Goal: Task Accomplishment & Management: Manage account settings

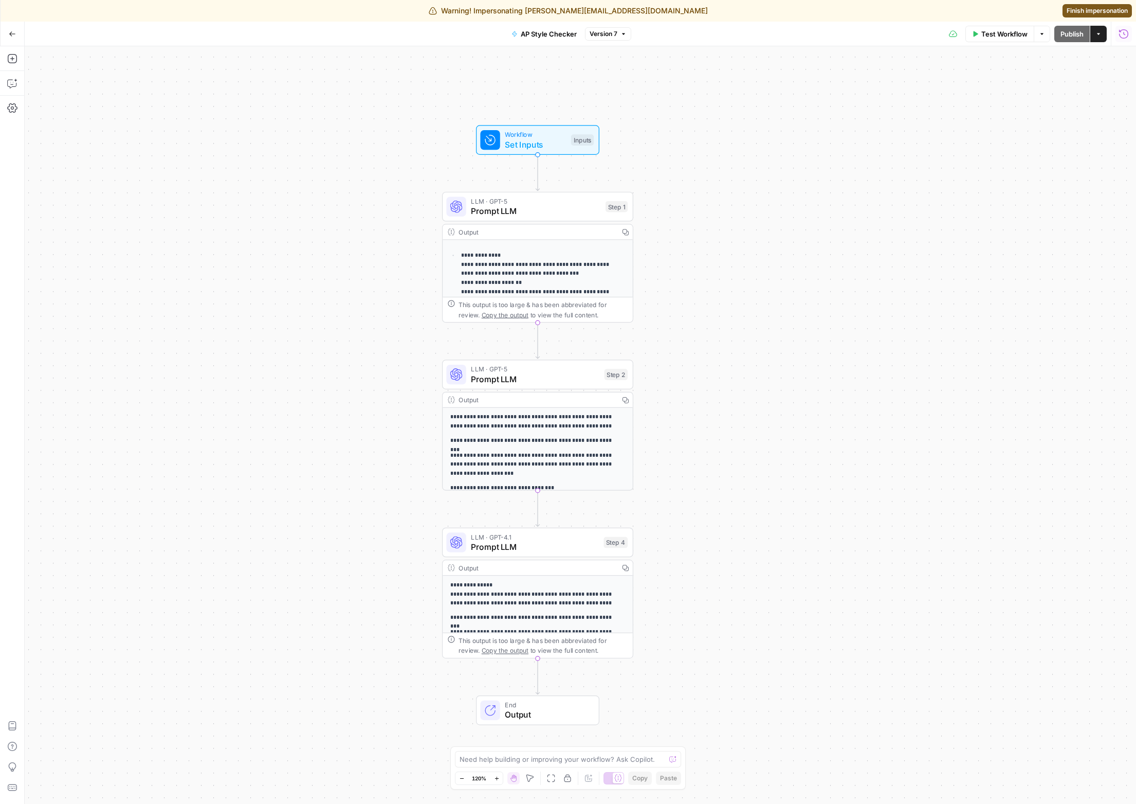
click at [1050, 31] on icon "button" at bounding box center [1124, 34] width 10 height 10
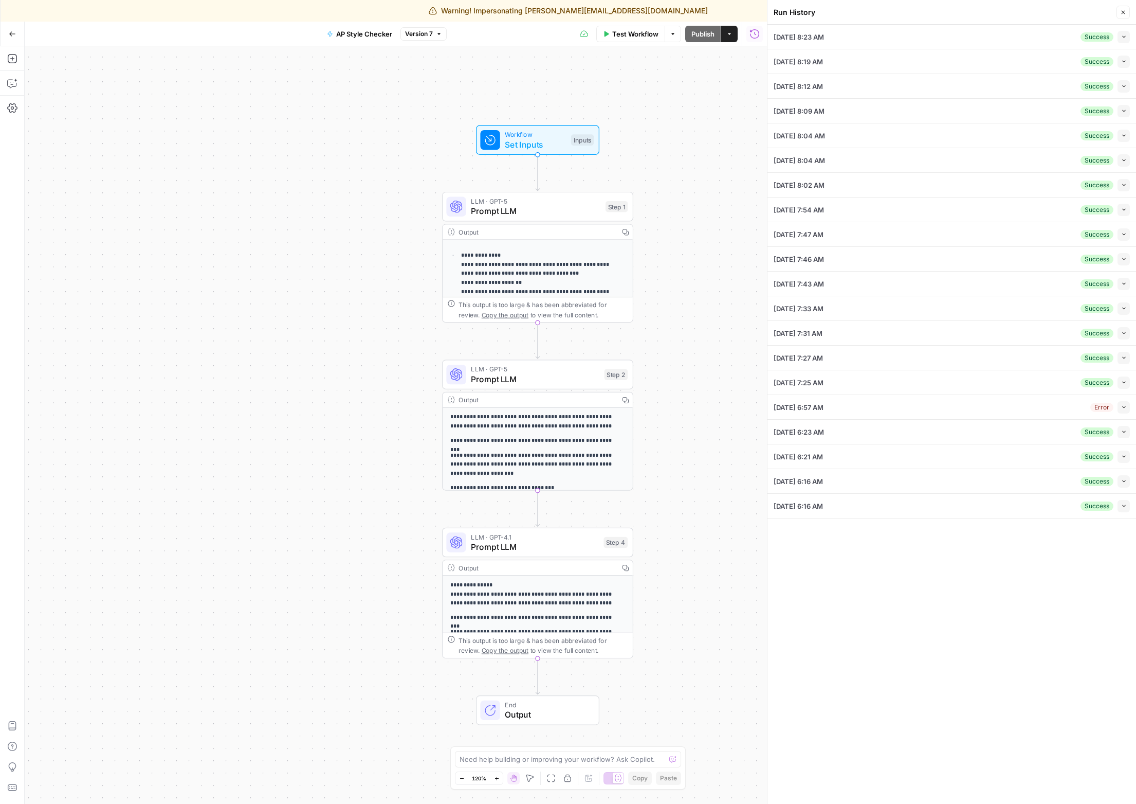
click at [1050, 42] on button "Collapse" at bounding box center [1124, 37] width 12 height 12
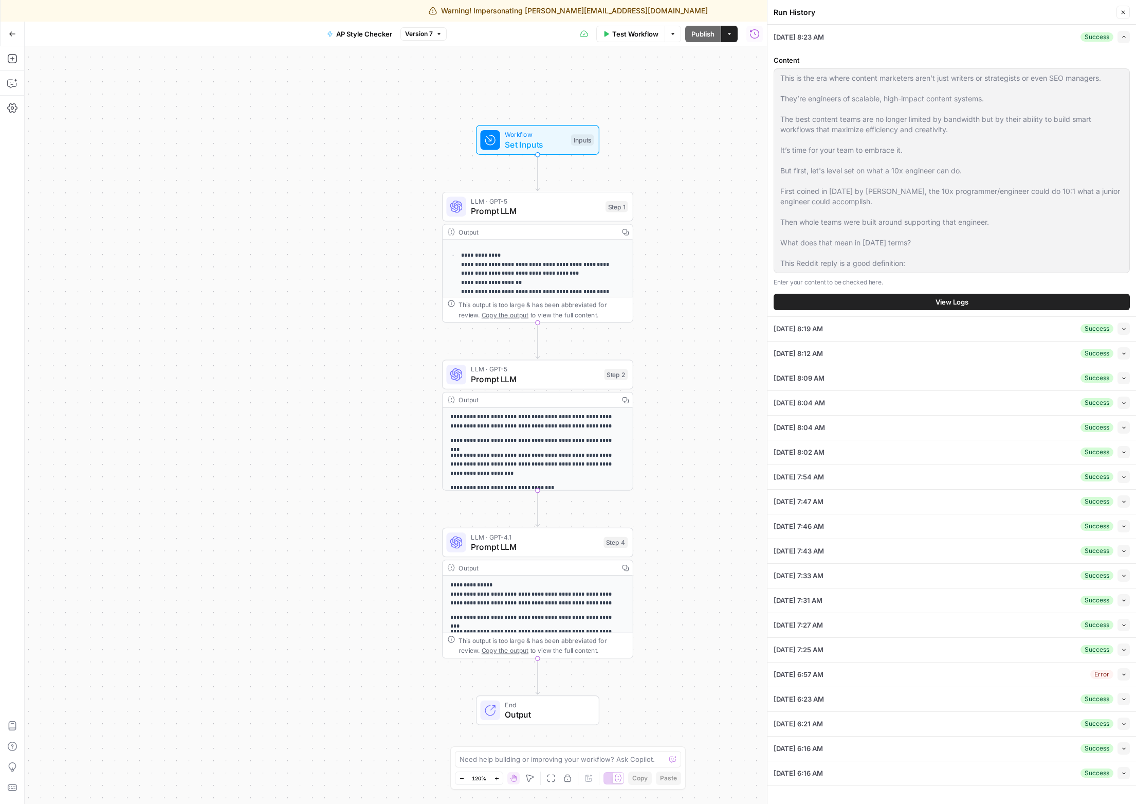
click at [966, 300] on span "View Logs" at bounding box center [952, 302] width 33 height 10
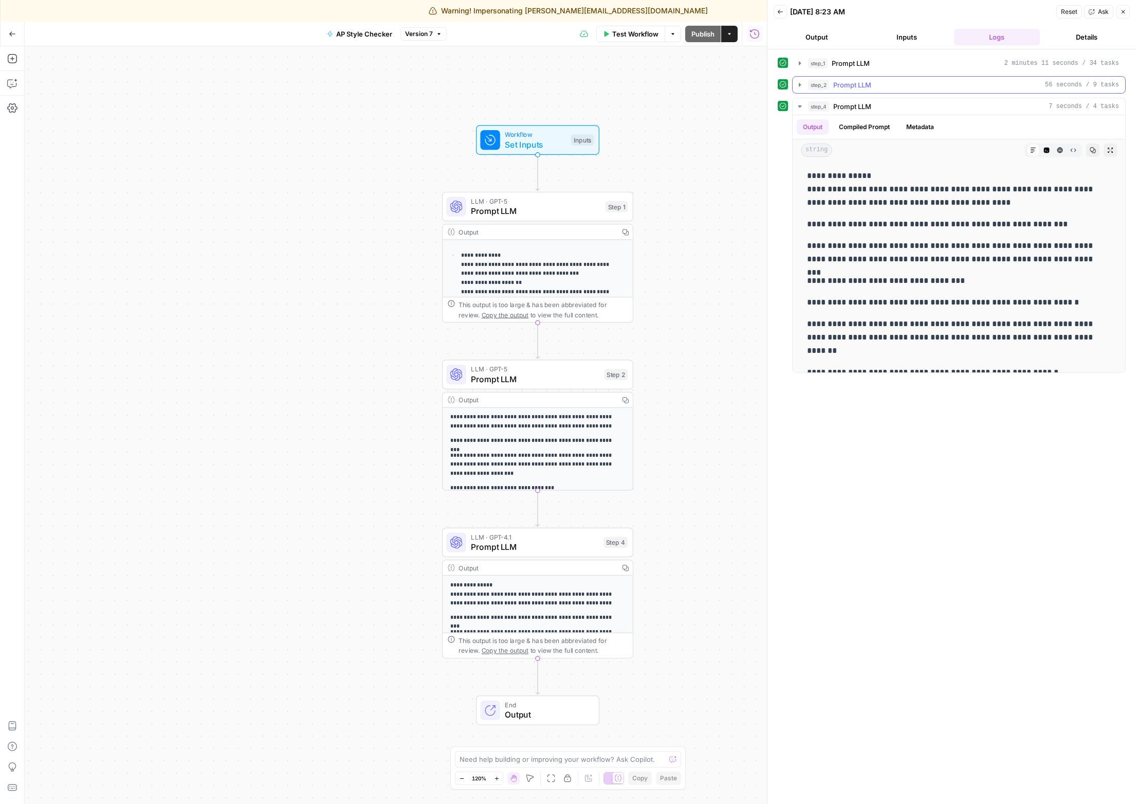
click at [926, 91] on button "step_2 Prompt LLM 56 seconds / 9 tasks" at bounding box center [959, 85] width 333 height 16
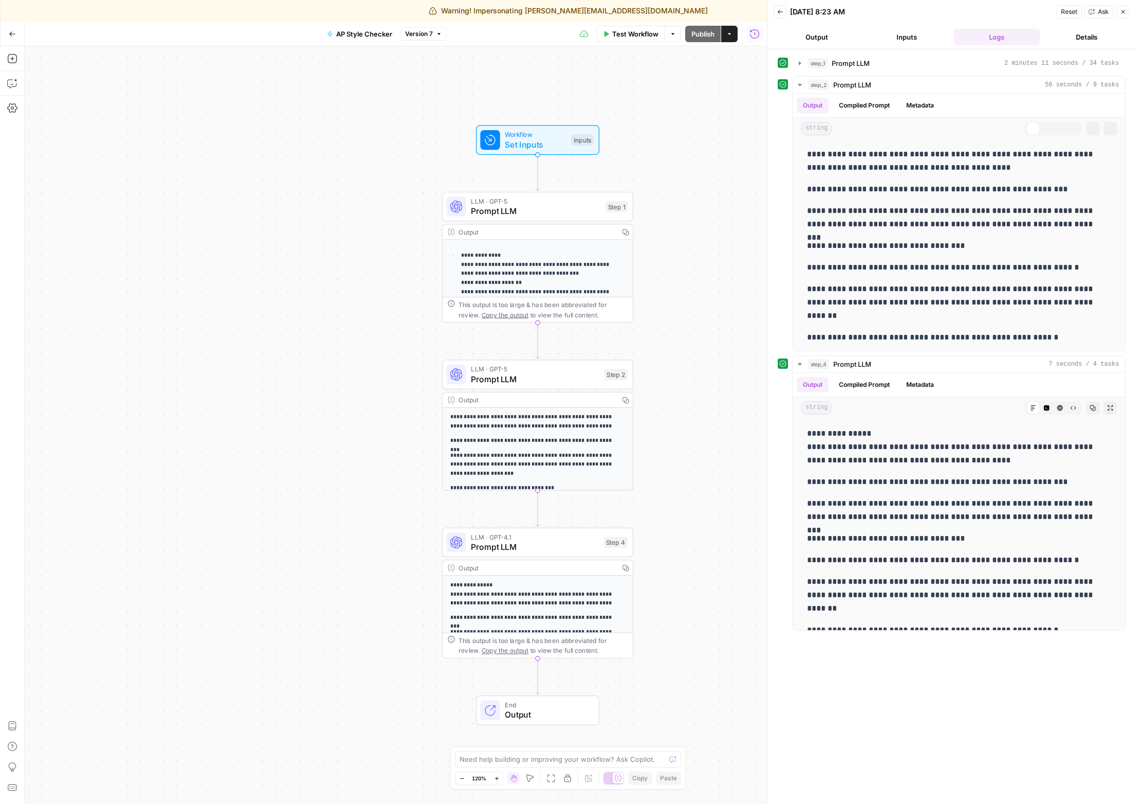
click at [927, 69] on button "step_1 Prompt LLM 2 minutes 11 seconds / 34 tasks" at bounding box center [959, 63] width 333 height 16
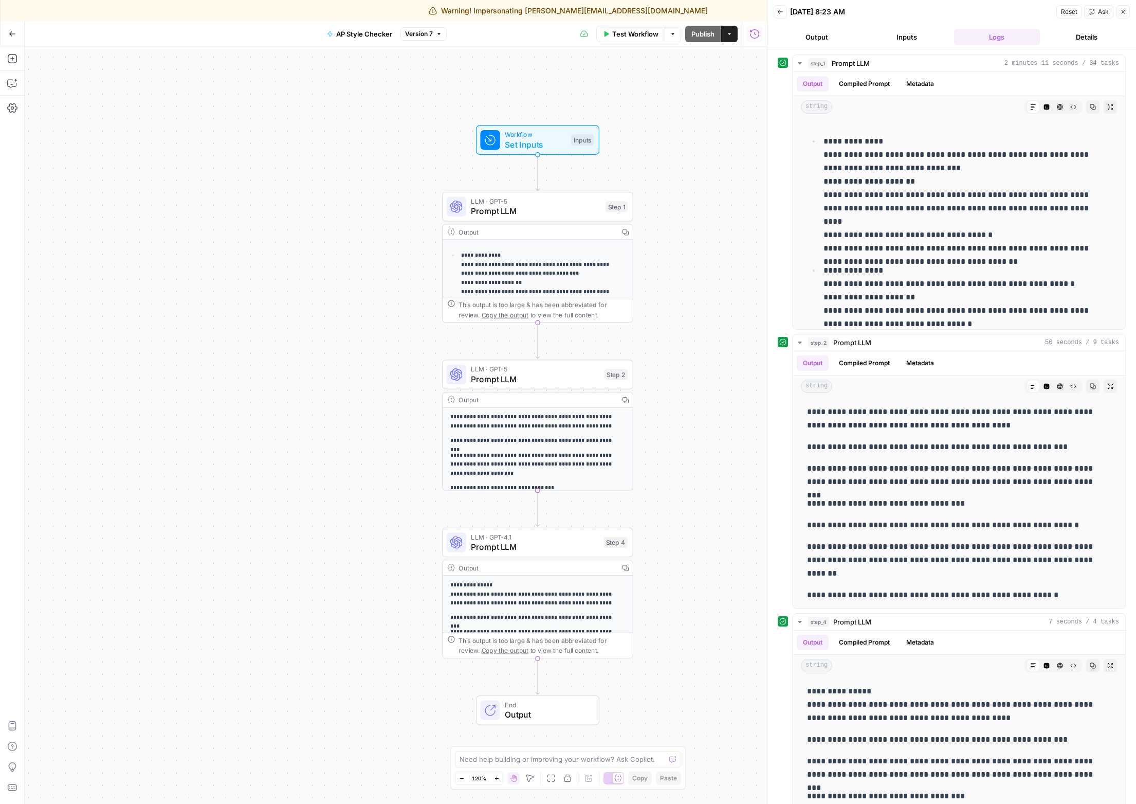
click at [915, 33] on button "Inputs" at bounding box center [907, 37] width 86 height 16
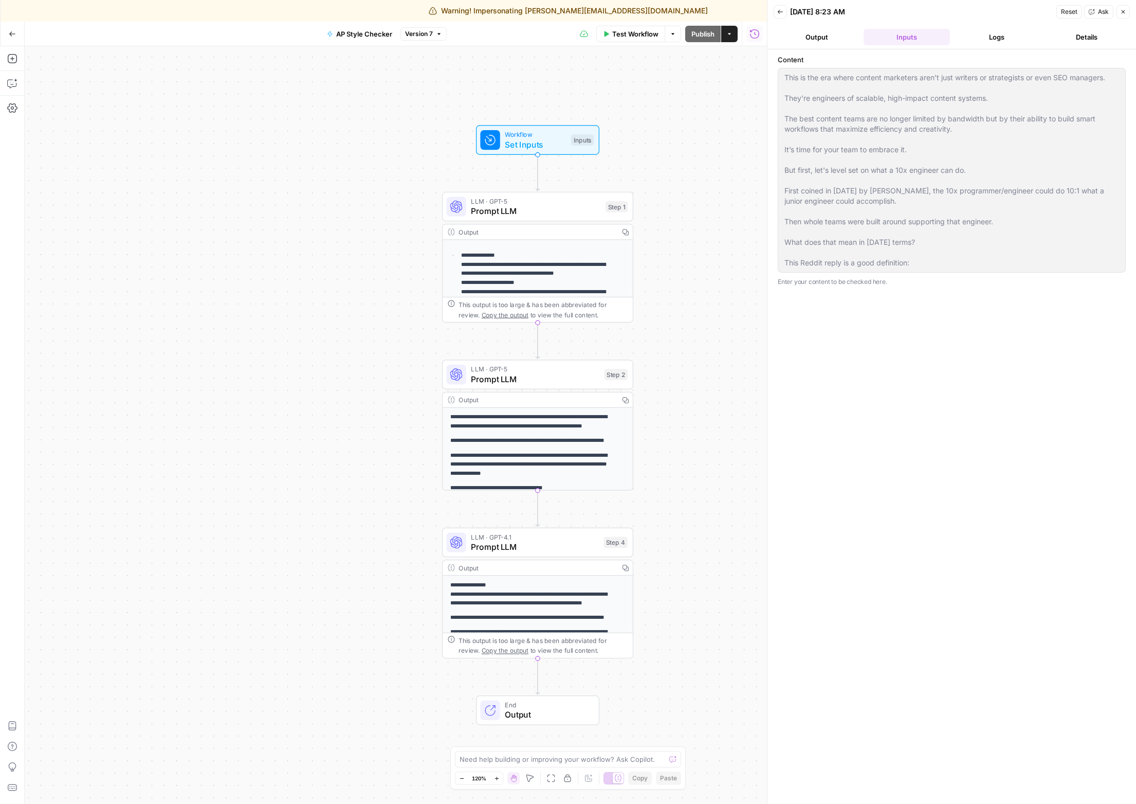
click at [974, 33] on button "Logs" at bounding box center [997, 37] width 86 height 16
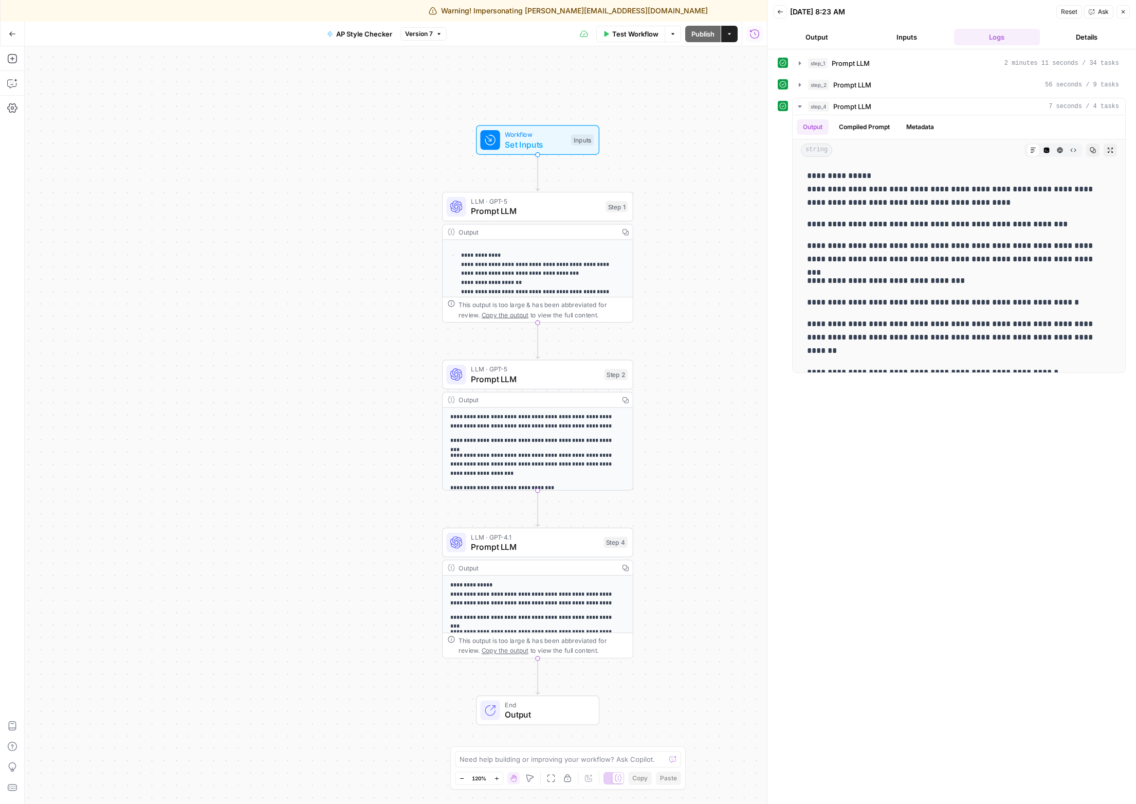
click at [1050, 41] on button "Details" at bounding box center [1087, 37] width 86 height 16
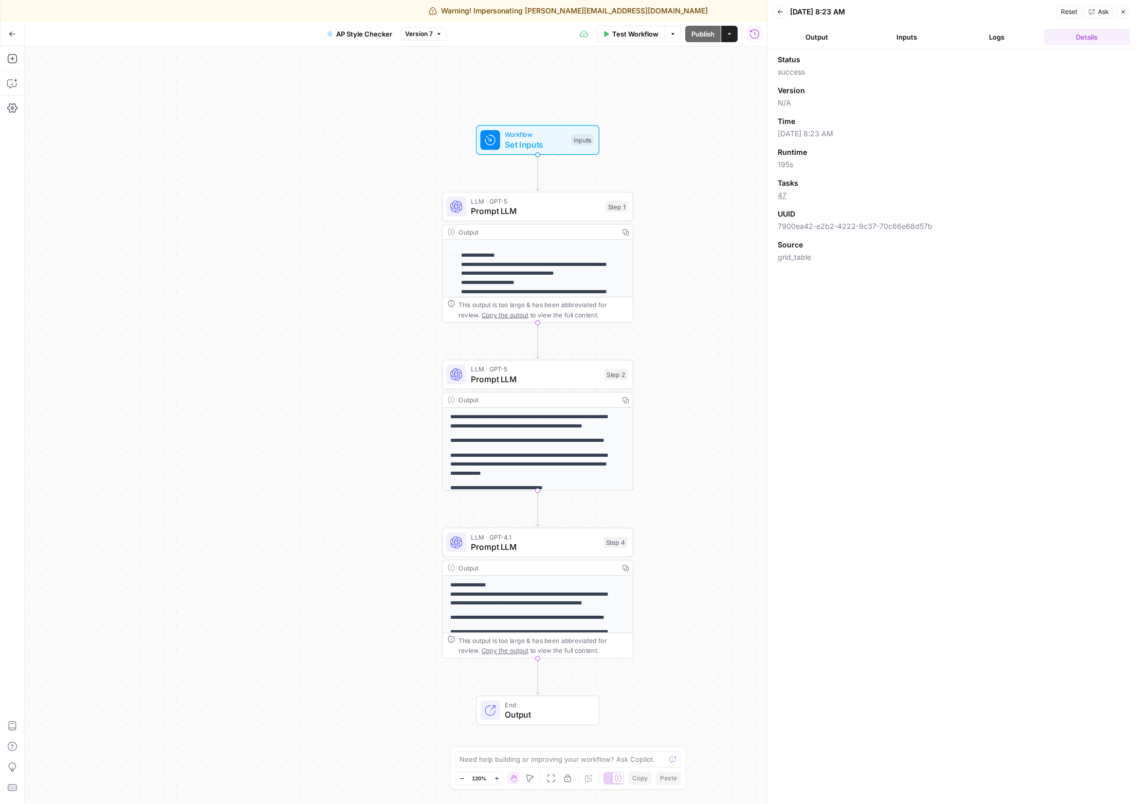
click at [1012, 34] on button "Logs" at bounding box center [997, 37] width 86 height 16
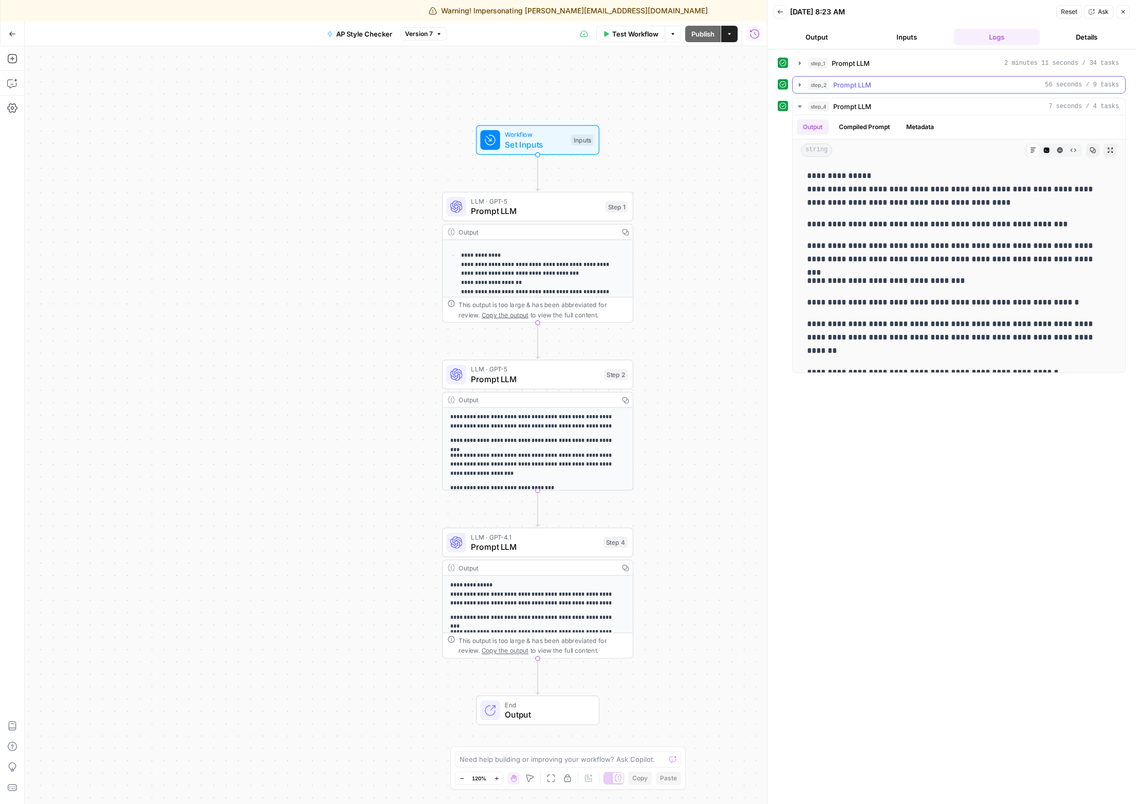
click at [951, 90] on button "step_2 Prompt LLM 56 seconds / 9 tasks" at bounding box center [959, 85] width 333 height 16
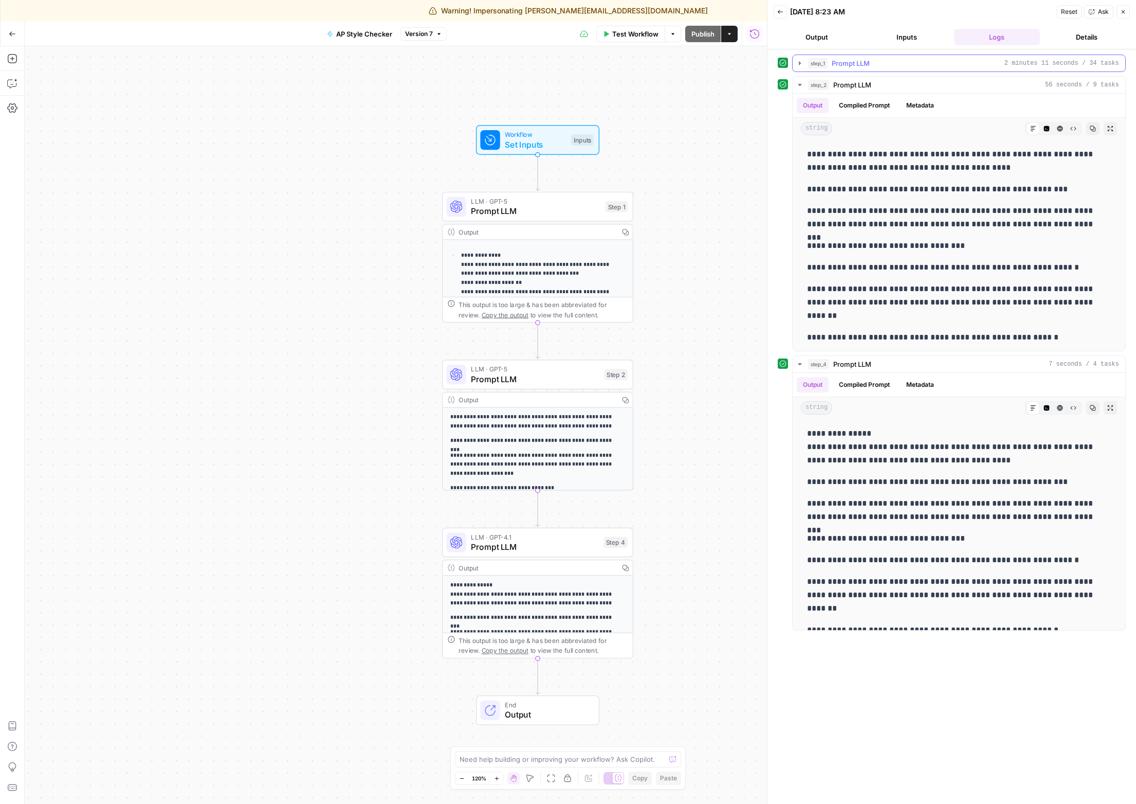
click at [948, 65] on div "step_1 Prompt LLM 2 minutes 11 seconds / 34 tasks" at bounding box center [963, 63] width 311 height 10
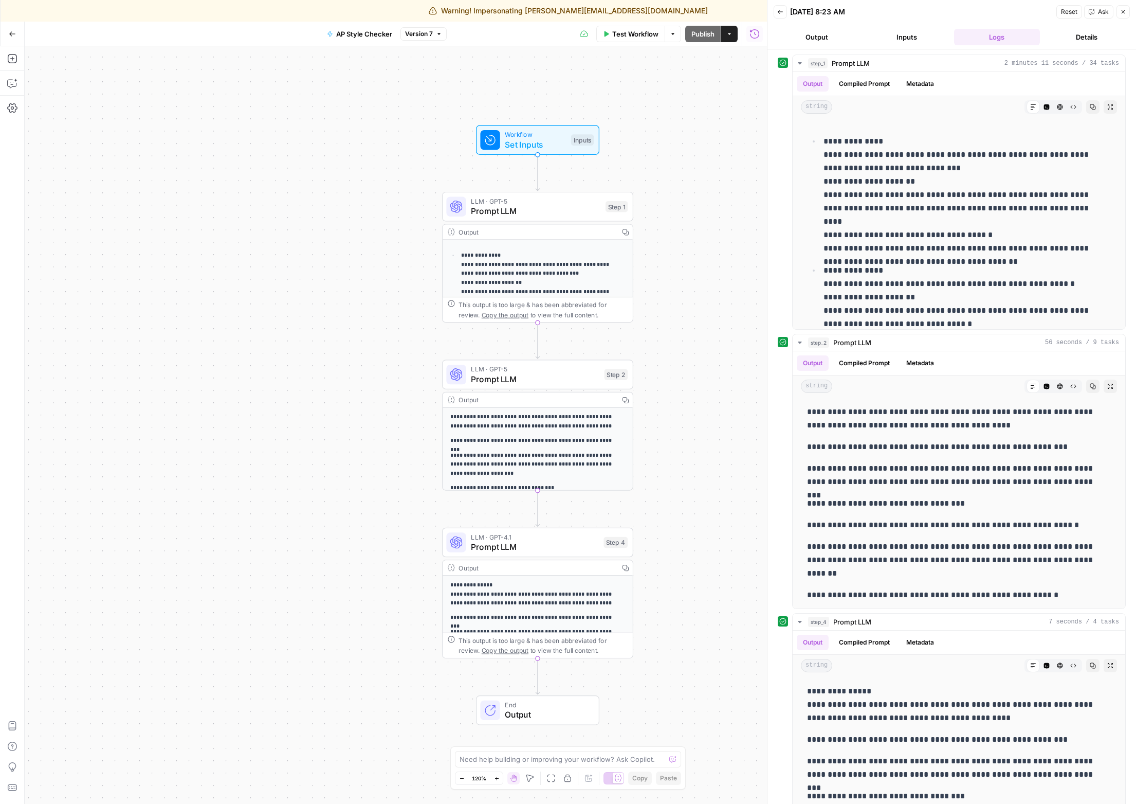
click at [1050, 10] on icon "button" at bounding box center [1123, 12] width 6 height 6
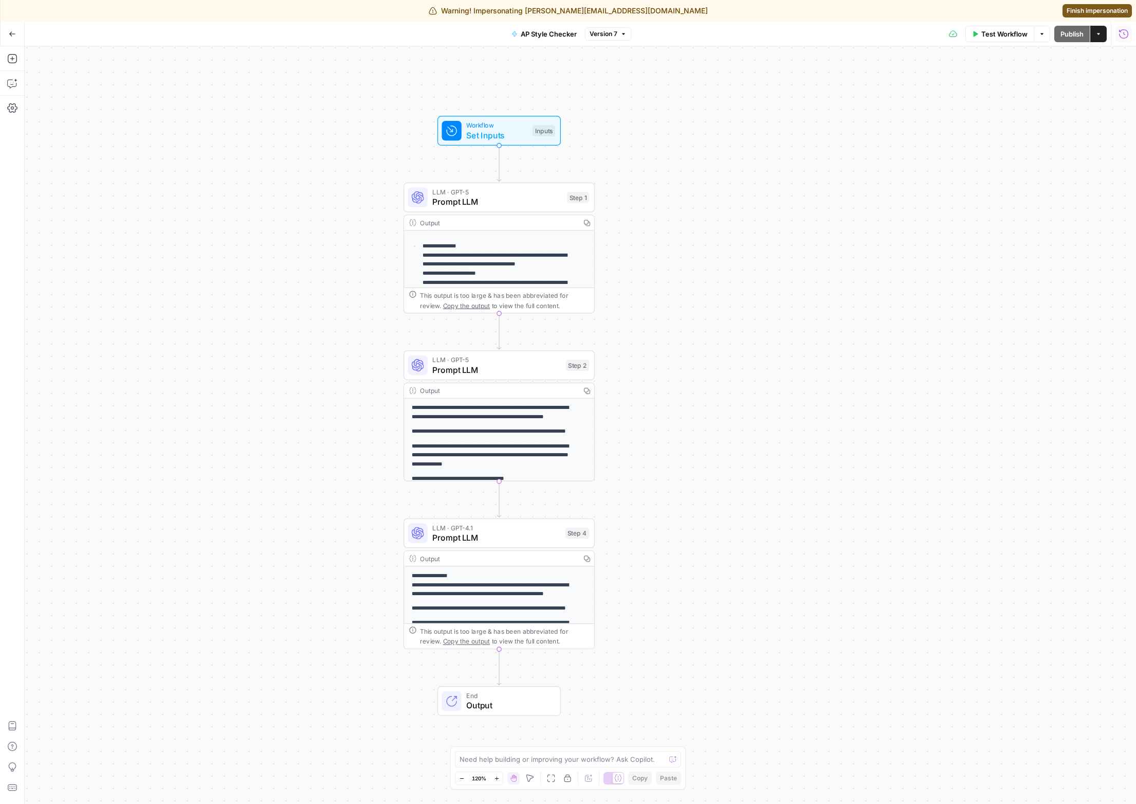
drag, startPoint x: 747, startPoint y: 121, endPoint x: 682, endPoint y: 107, distance: 66.7
click at [682, 107] on div "**********" at bounding box center [581, 424] width 1112 height 757
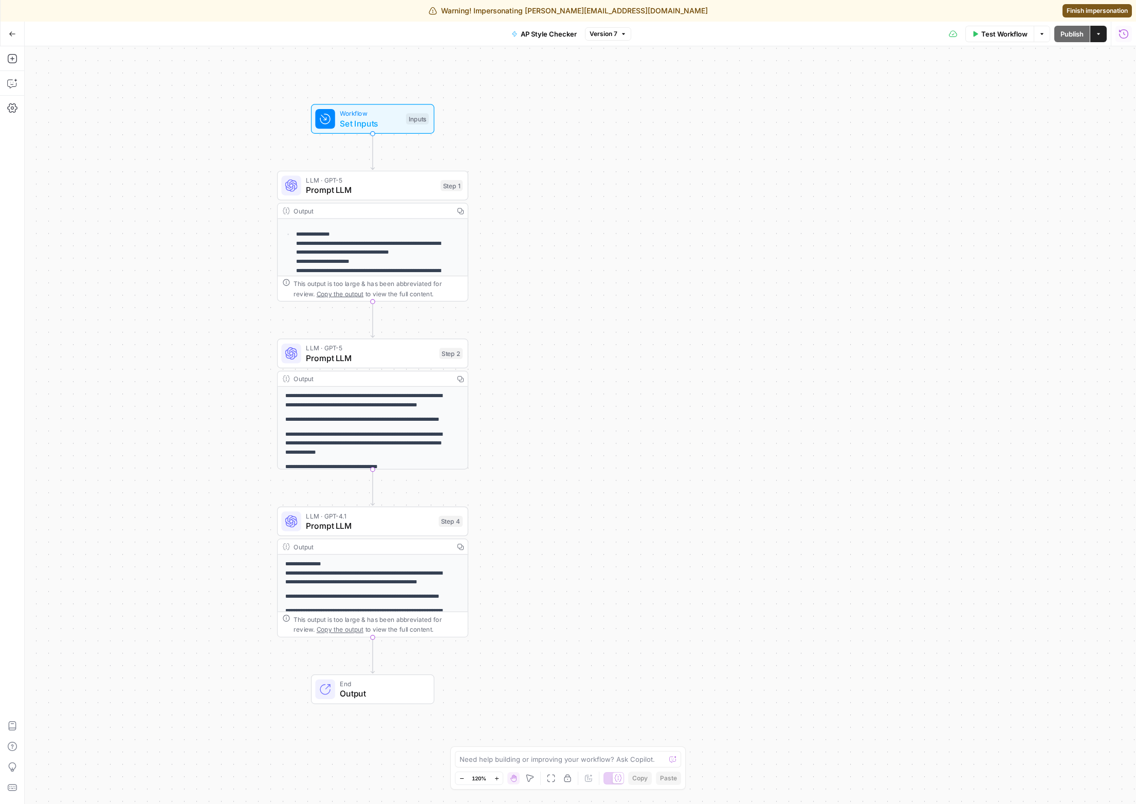
drag, startPoint x: 911, startPoint y: 149, endPoint x: 854, endPoint y: 123, distance: 61.9
click at [795, 141] on div "**********" at bounding box center [581, 424] width 1112 height 757
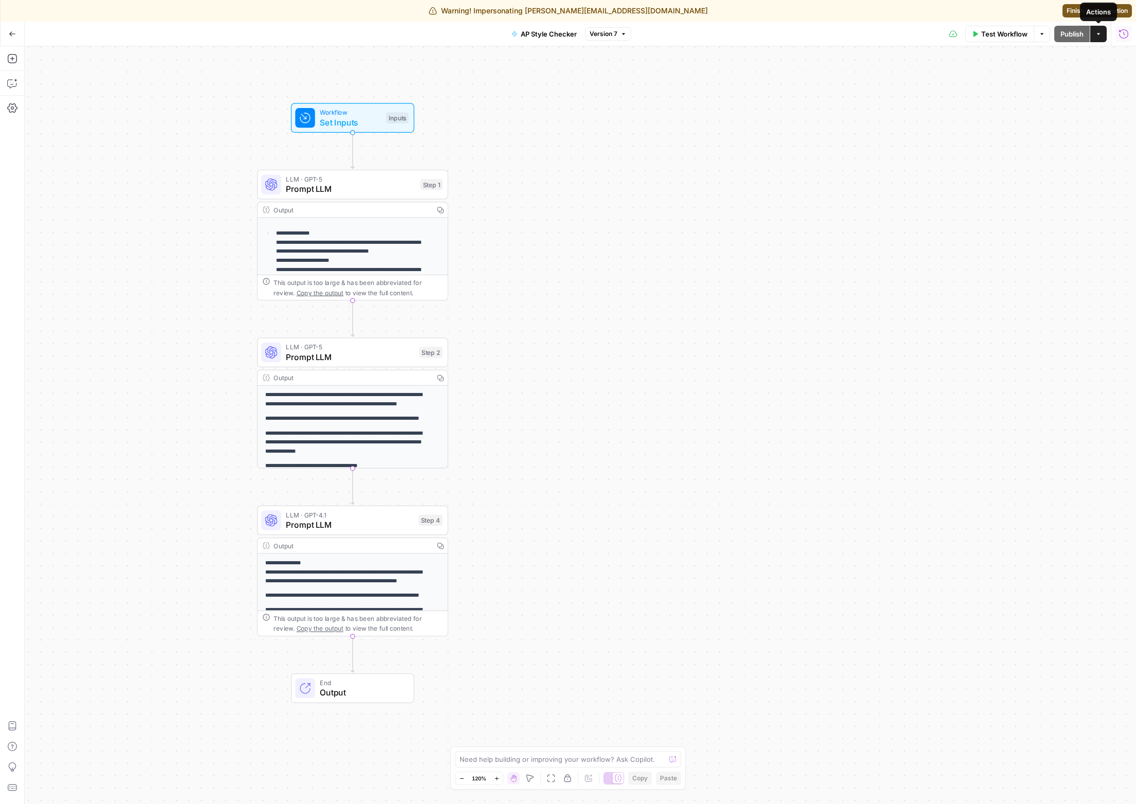
click at [1050, 35] on icon "button" at bounding box center [1124, 34] width 10 height 10
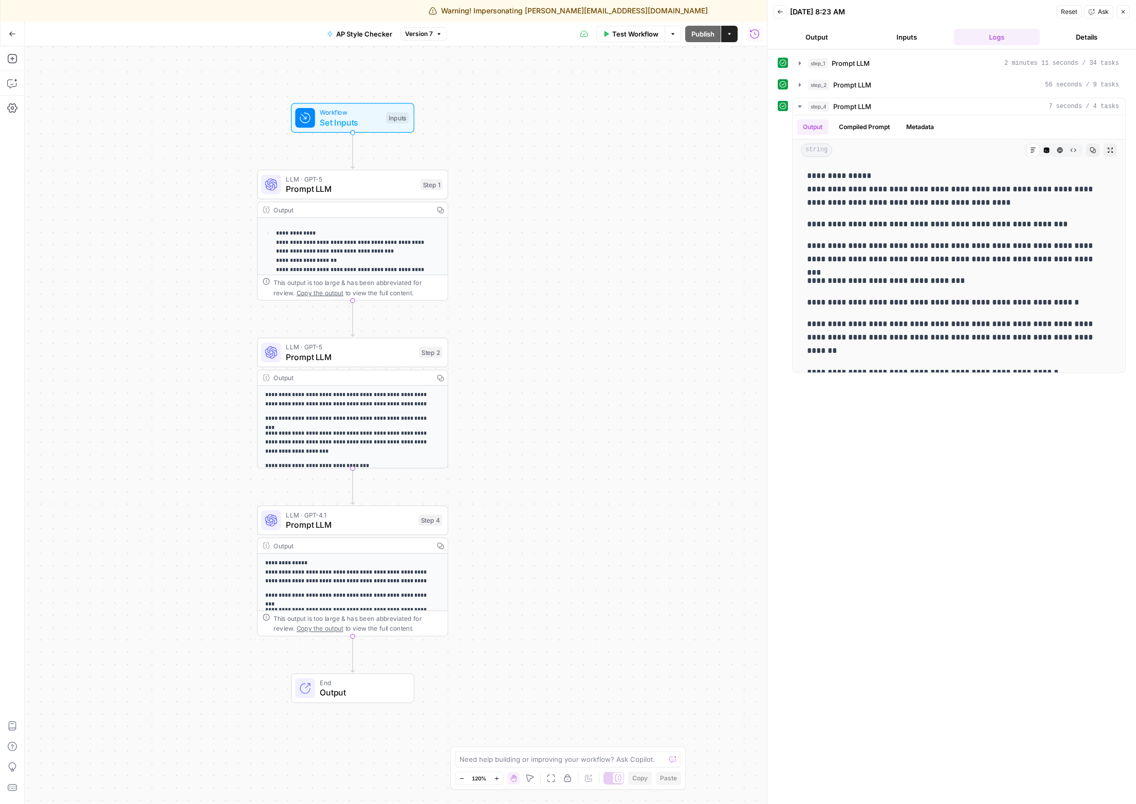
click at [812, 41] on button "Output" at bounding box center [817, 37] width 86 height 16
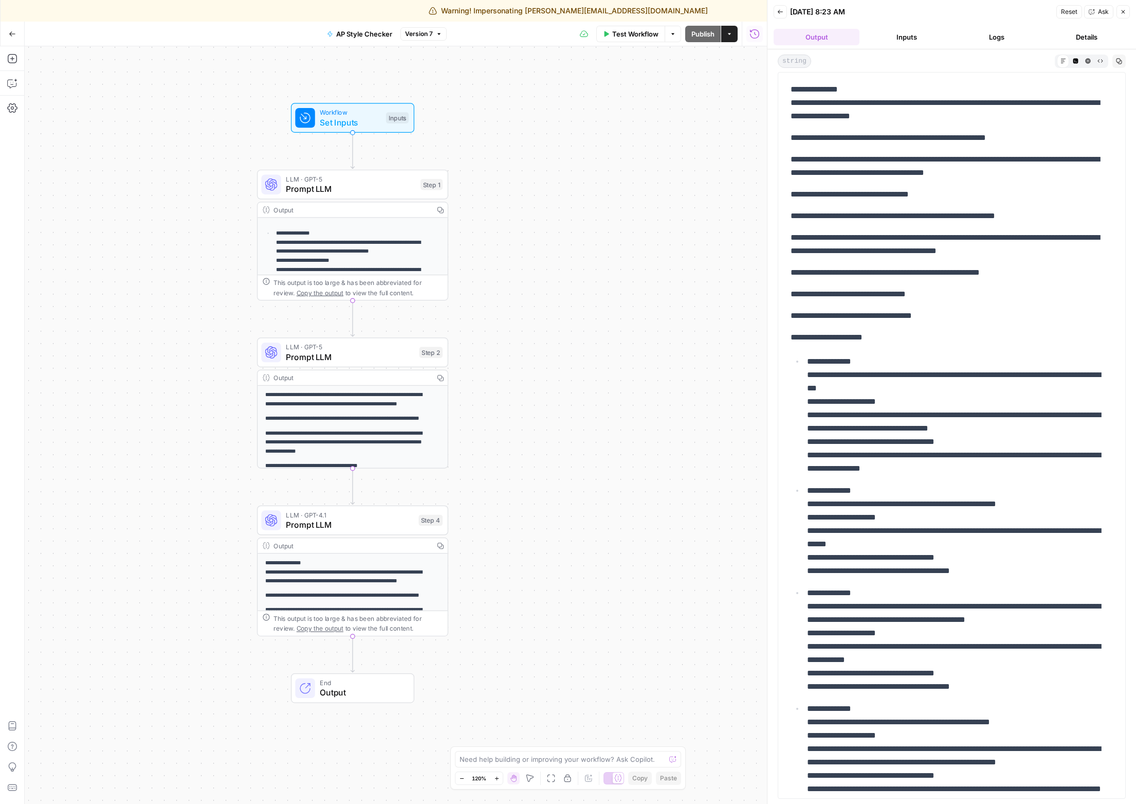
drag, startPoint x: 782, startPoint y: 11, endPoint x: 789, endPoint y: 11, distance: 6.7
click at [782, 11] on icon "button" at bounding box center [780, 12] width 6 height 6
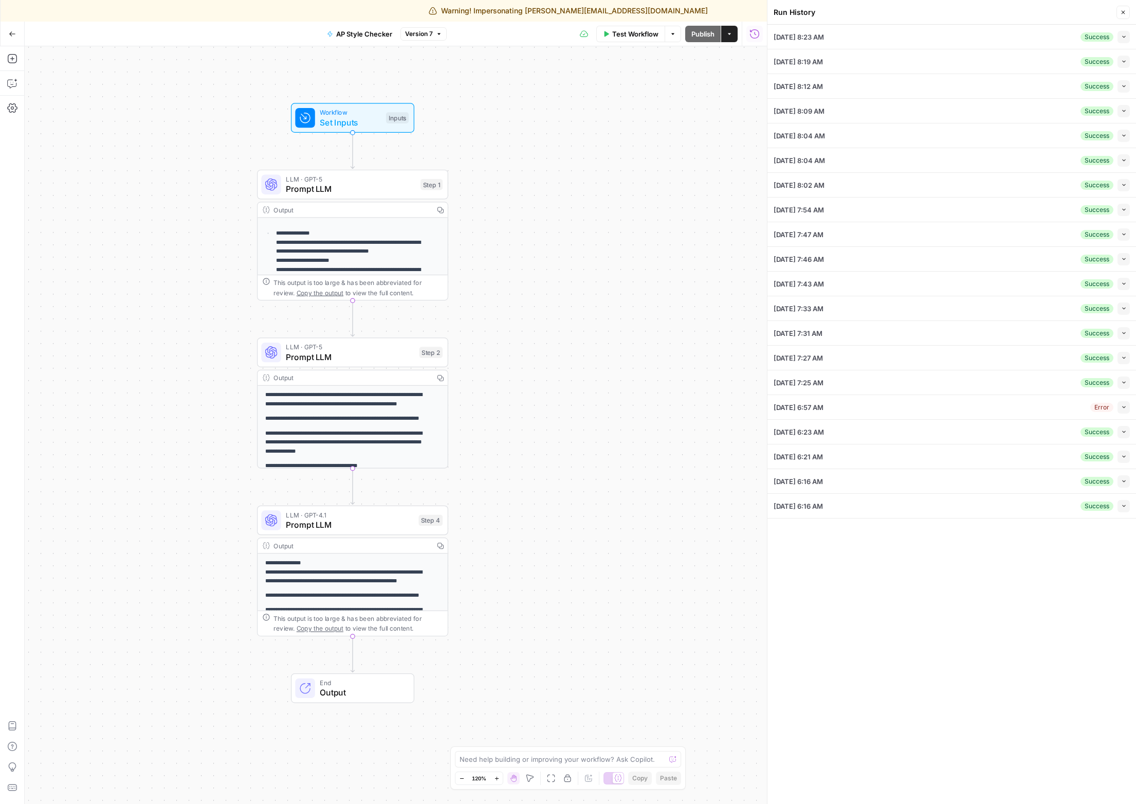
click at [1050, 16] on button "Close" at bounding box center [1123, 12] width 13 height 13
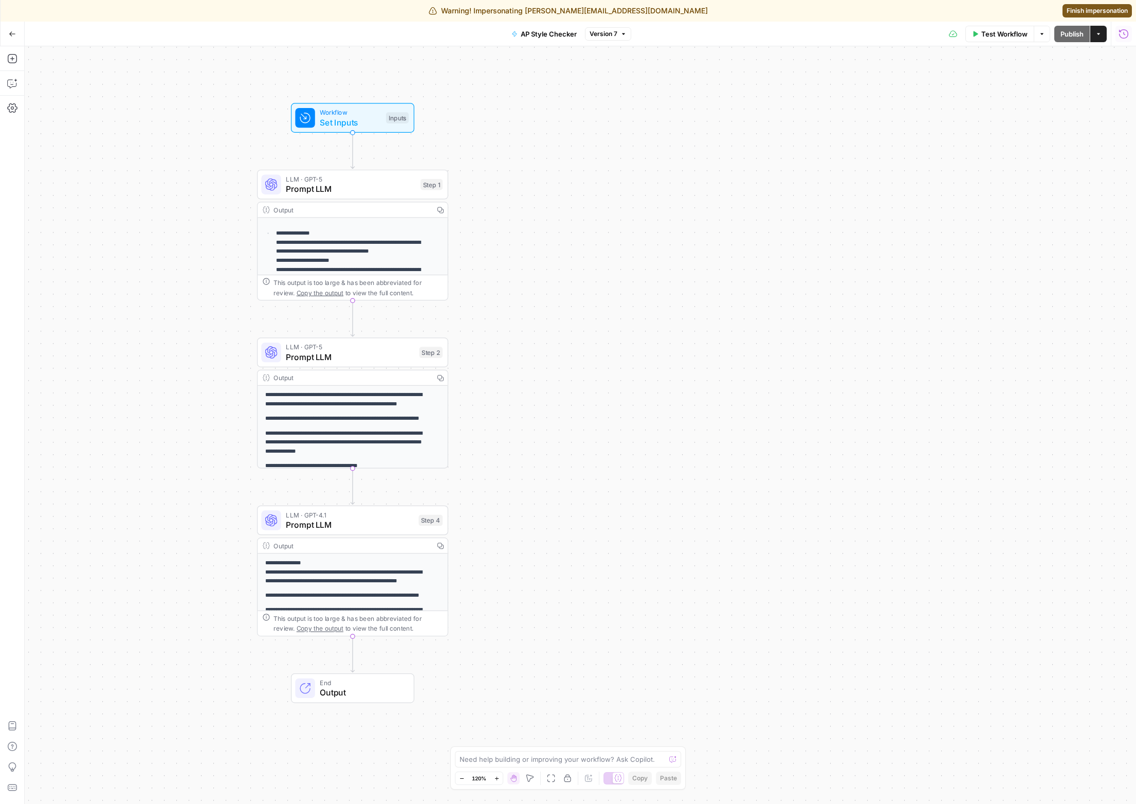
click at [964, 35] on div "Test Workflow Options Publish Actions Run History" at bounding box center [883, 34] width 505 height 24
click at [974, 34] on icon "button" at bounding box center [976, 34] width 5 height 6
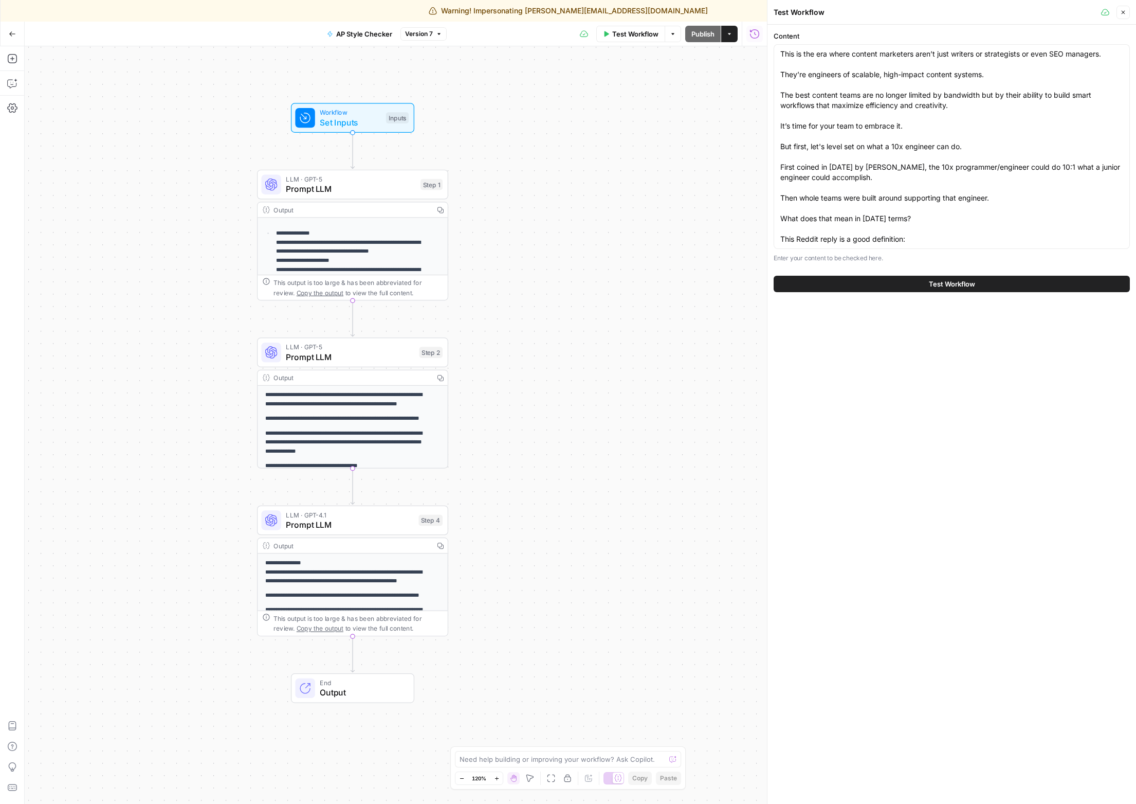
click at [981, 284] on button "Test Workflow" at bounding box center [952, 284] width 356 height 16
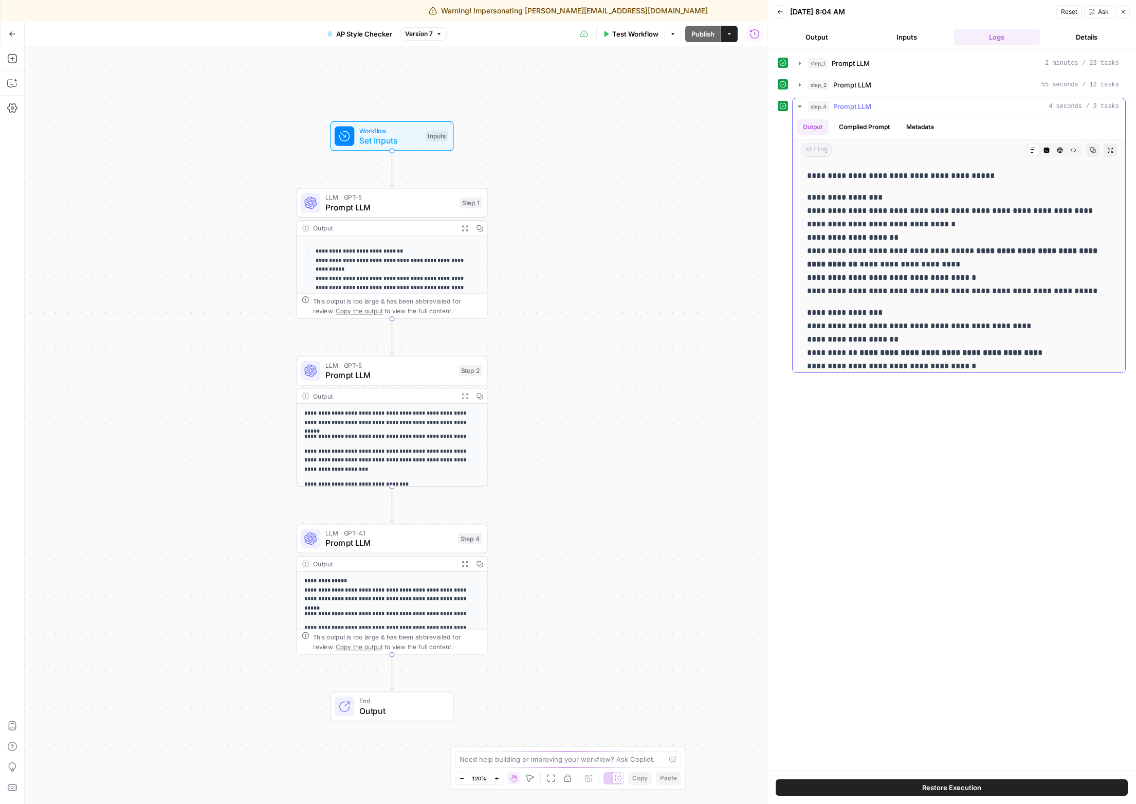
click at [1045, 150] on button "Code Editor" at bounding box center [1046, 149] width 13 height 13
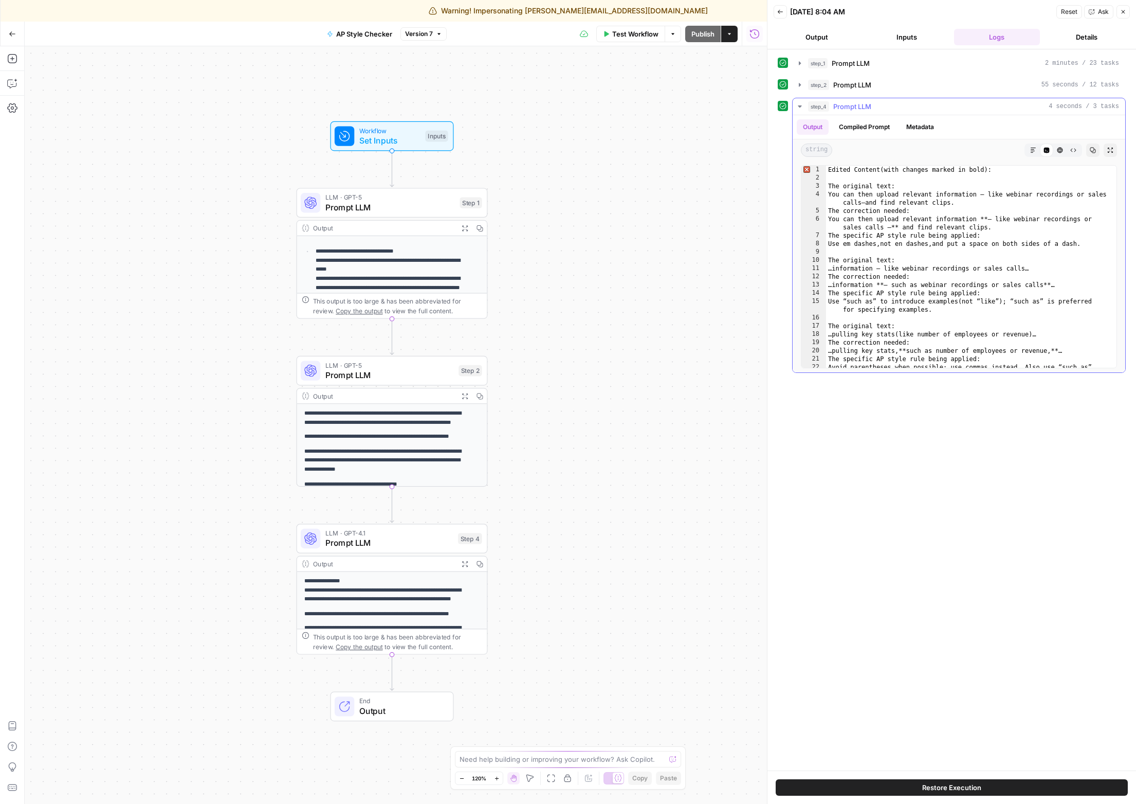
click at [1060, 149] on icon "button" at bounding box center [1060, 150] width 6 height 6
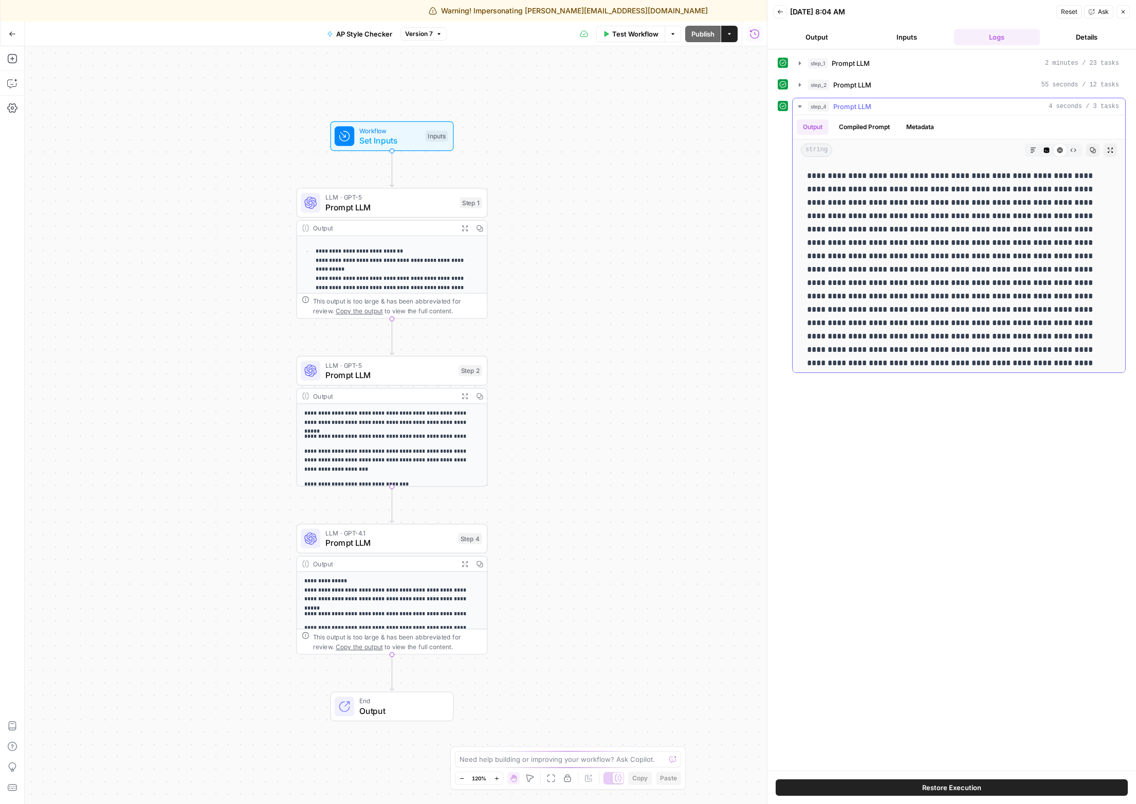
click at [1071, 151] on icon "button" at bounding box center [1074, 150] width 6 height 6
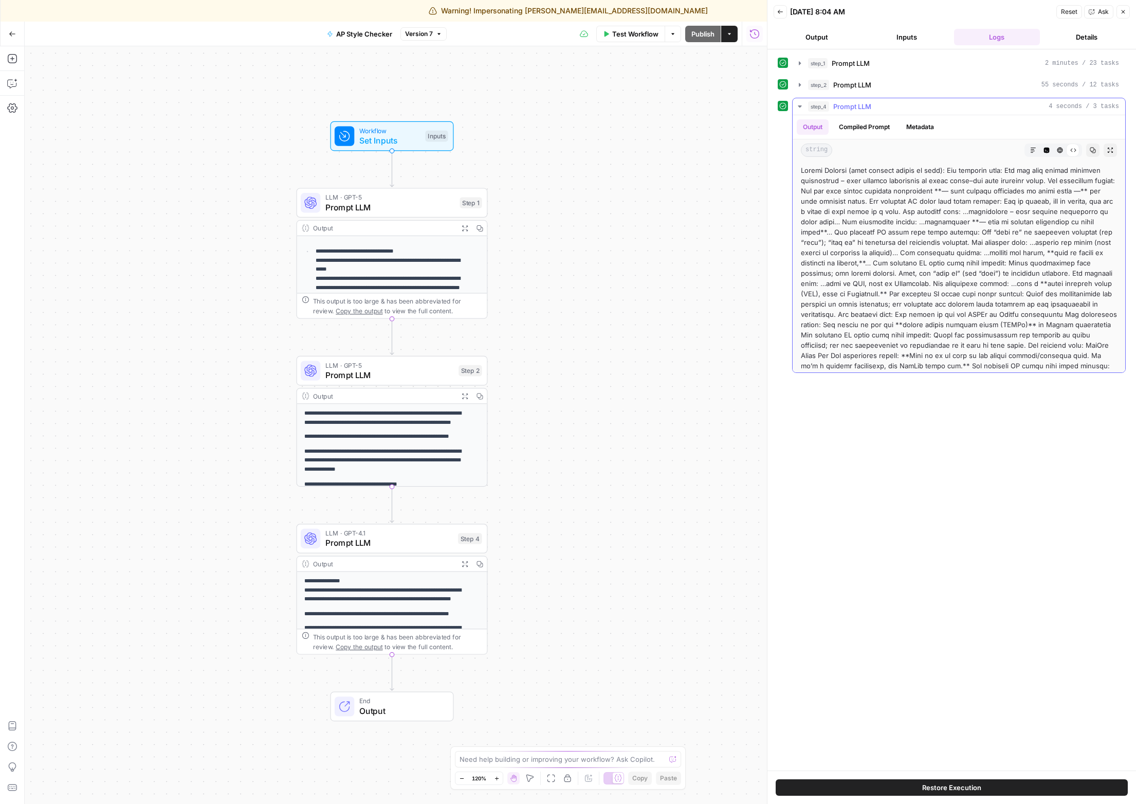
click at [1030, 151] on icon "button" at bounding box center [1033, 150] width 6 height 6
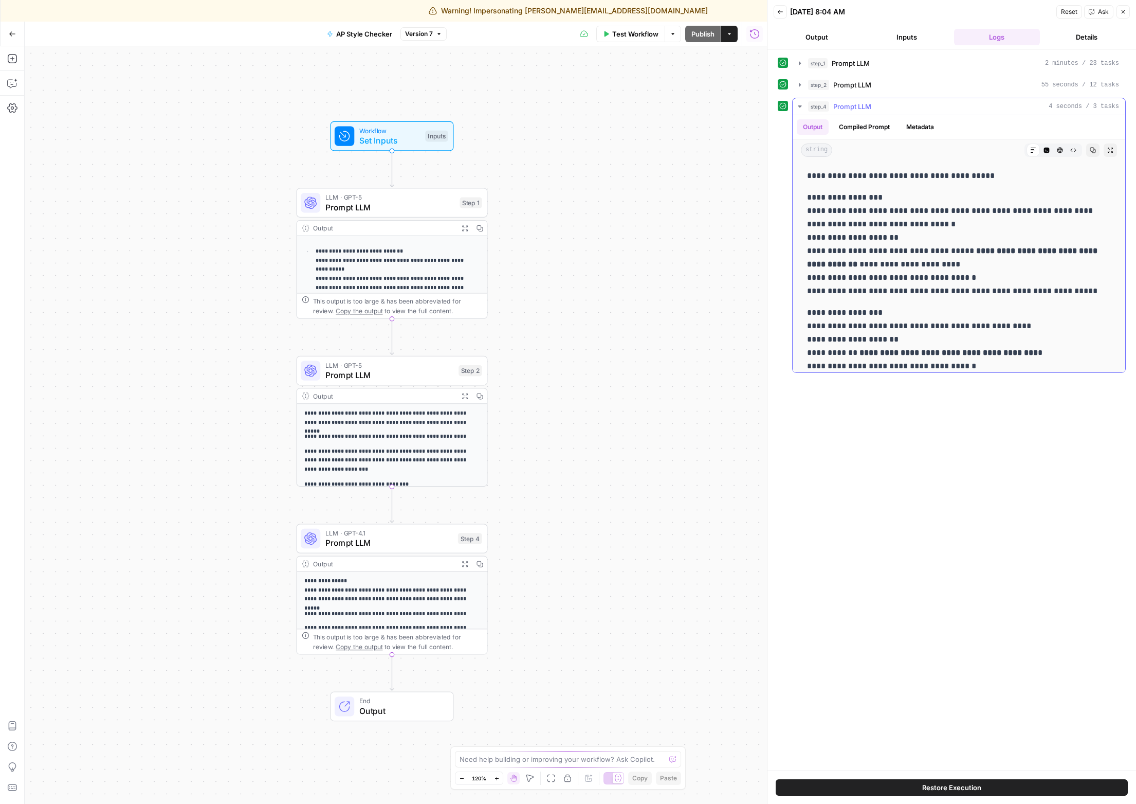
click at [879, 131] on button "Compiled Prompt" at bounding box center [864, 126] width 63 height 15
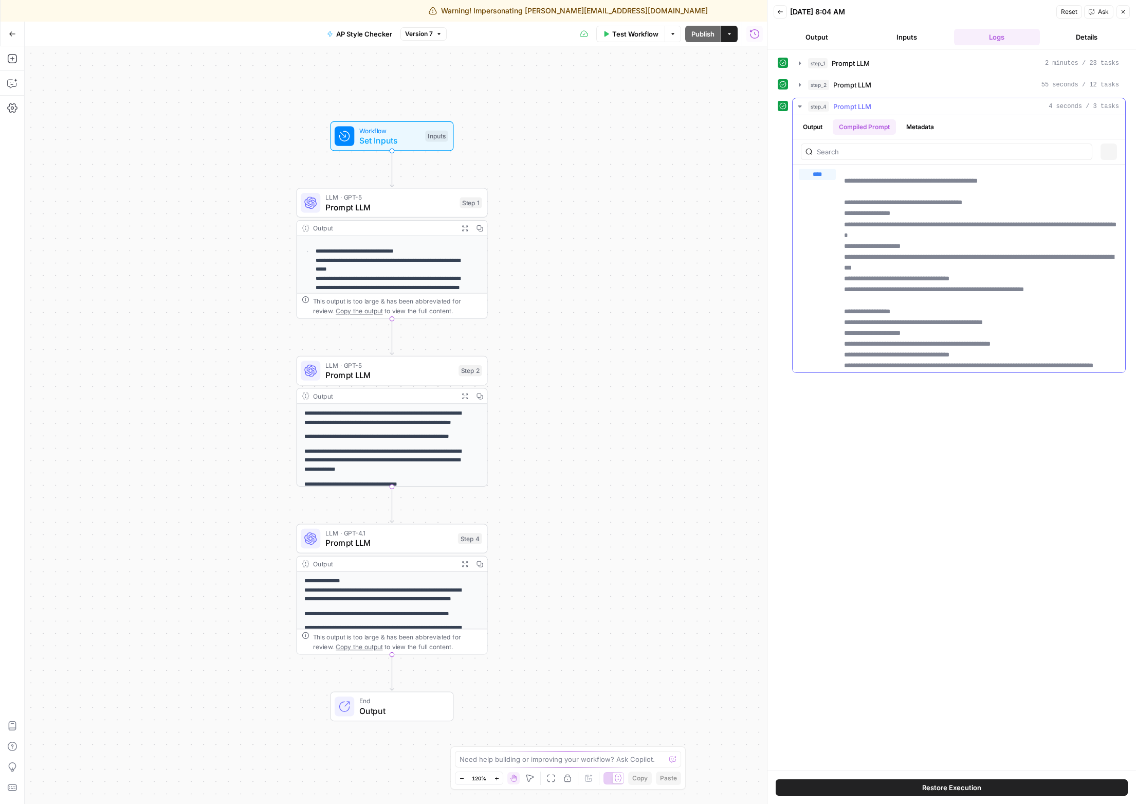
click at [911, 129] on button "Metadata" at bounding box center [920, 126] width 40 height 15
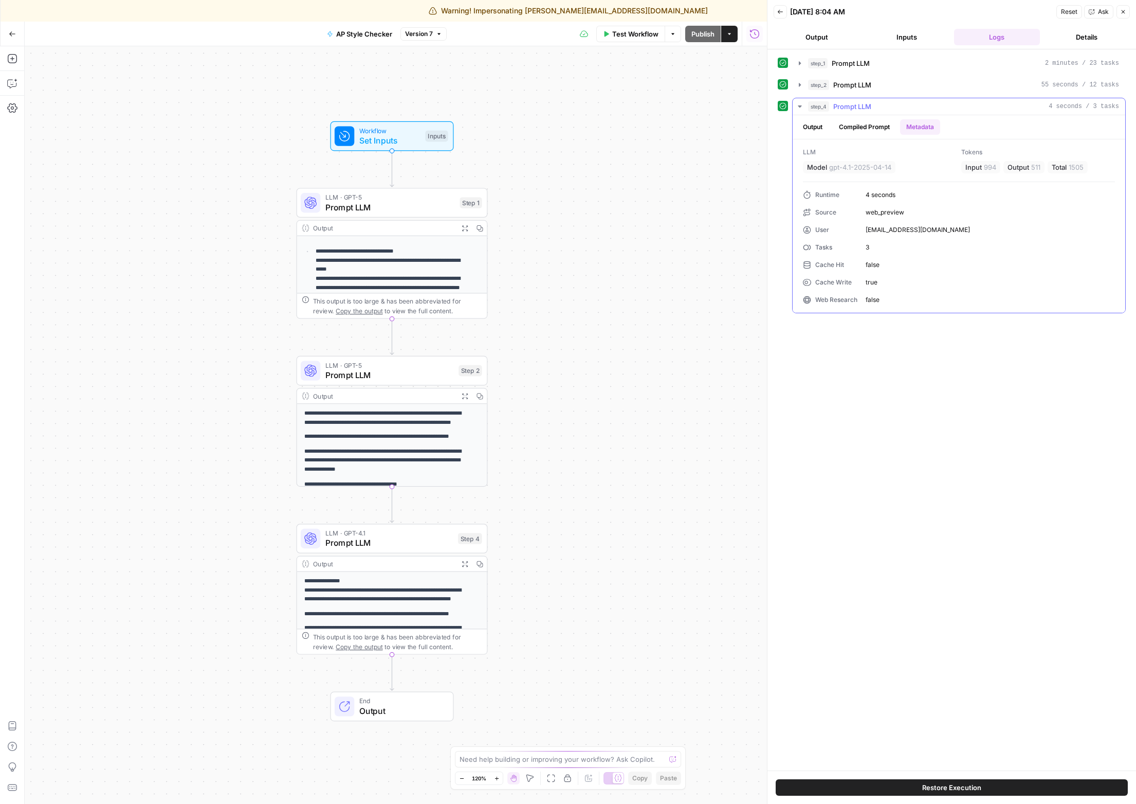
click at [813, 129] on button "Output" at bounding box center [813, 126] width 32 height 15
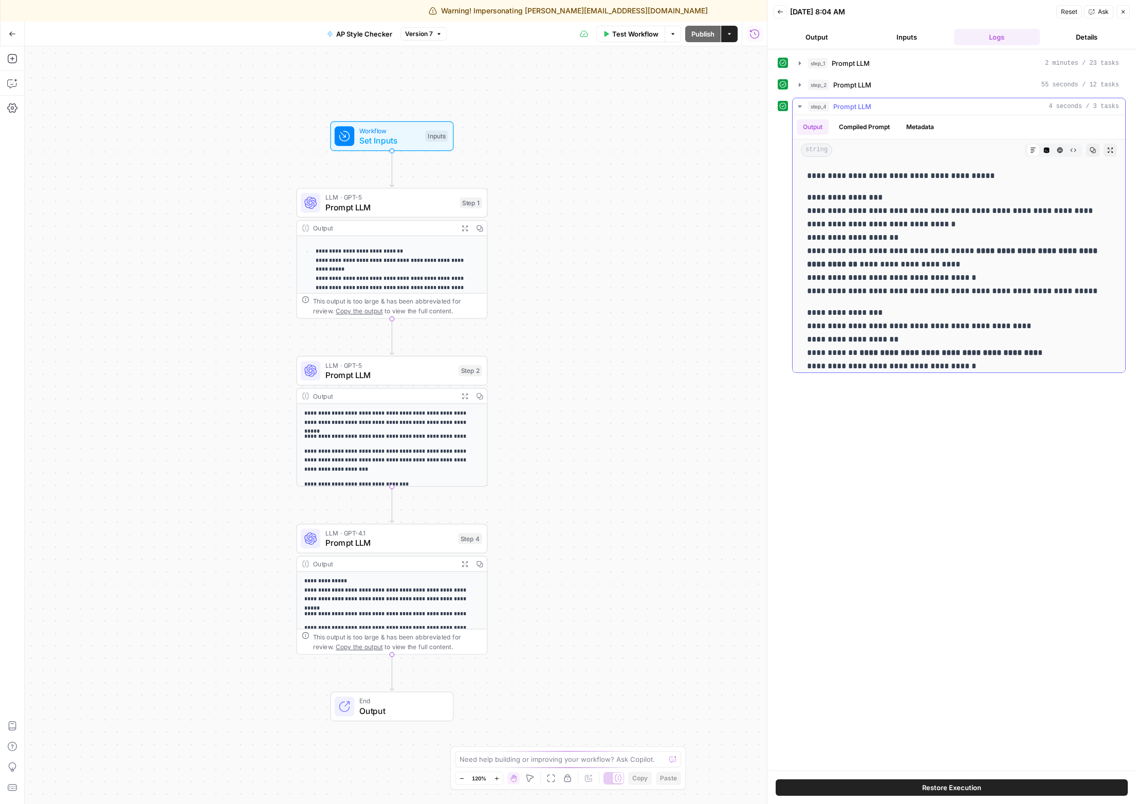
click at [1091, 153] on icon "button" at bounding box center [1094, 151] width 6 height 6
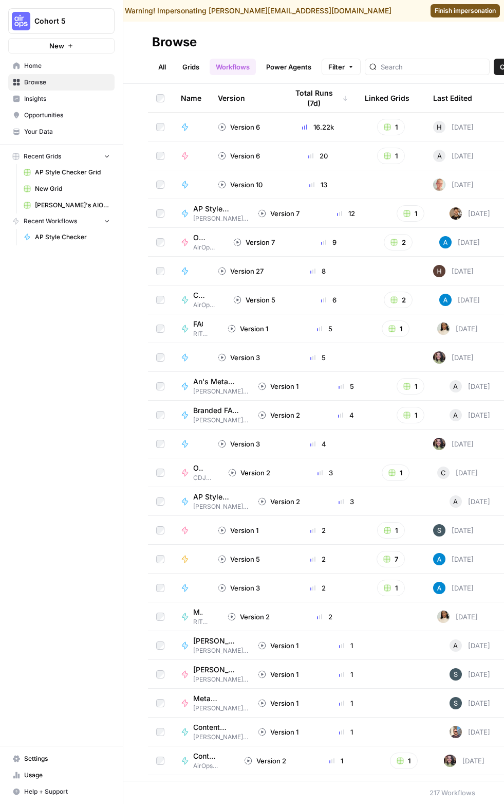
click at [60, 757] on span "Settings" at bounding box center [67, 758] width 86 height 9
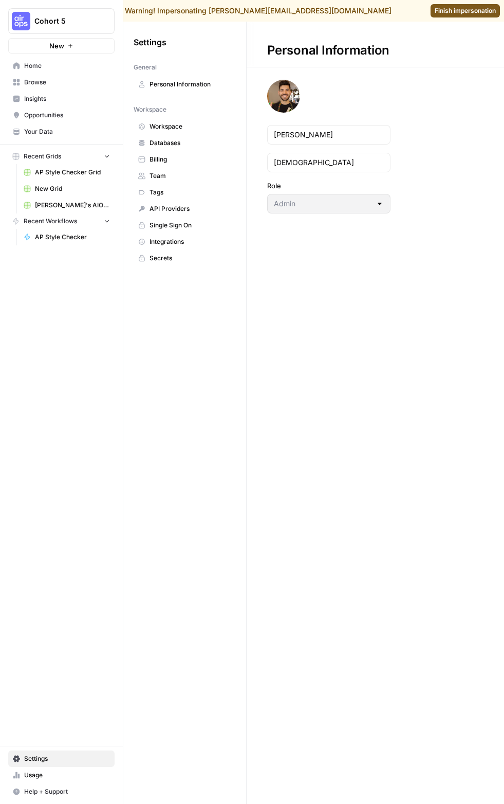
click at [205, 170] on link "Team" at bounding box center [185, 176] width 102 height 16
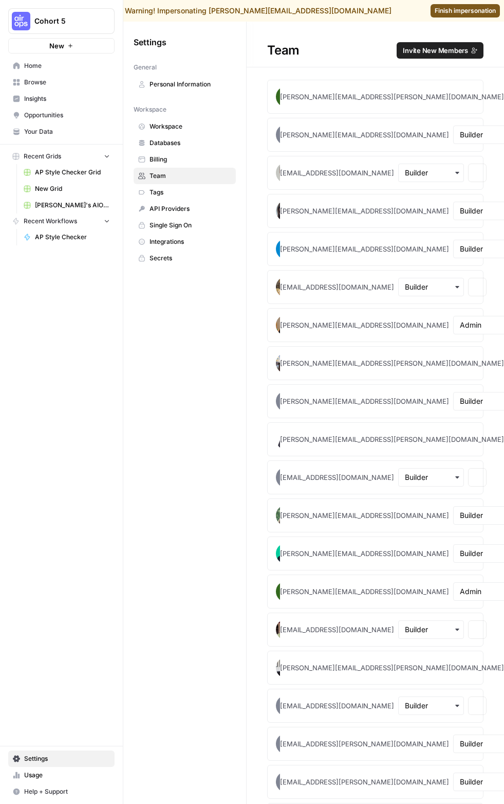
click at [430, 50] on span "Invite New Members" at bounding box center [435, 50] width 65 height 10
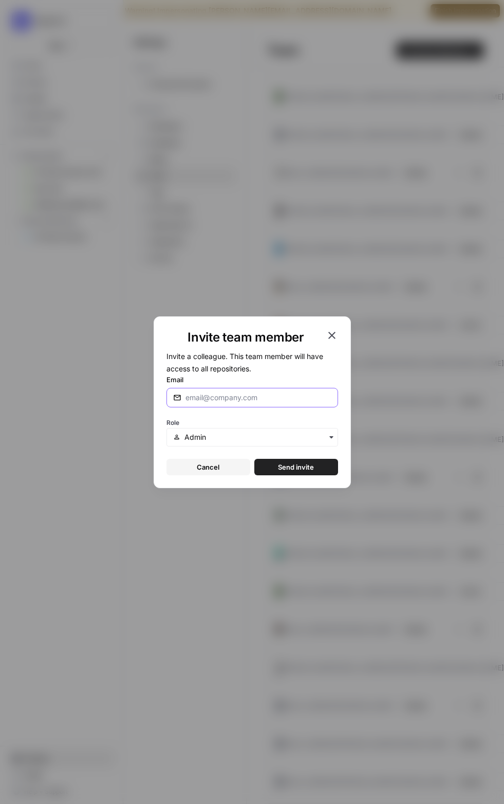
click at [252, 398] on input "Email" at bounding box center [259, 397] width 146 height 10
type input "nicolas.tinte@airops.com"
click at [286, 465] on span "Send invite" at bounding box center [296, 467] width 36 height 10
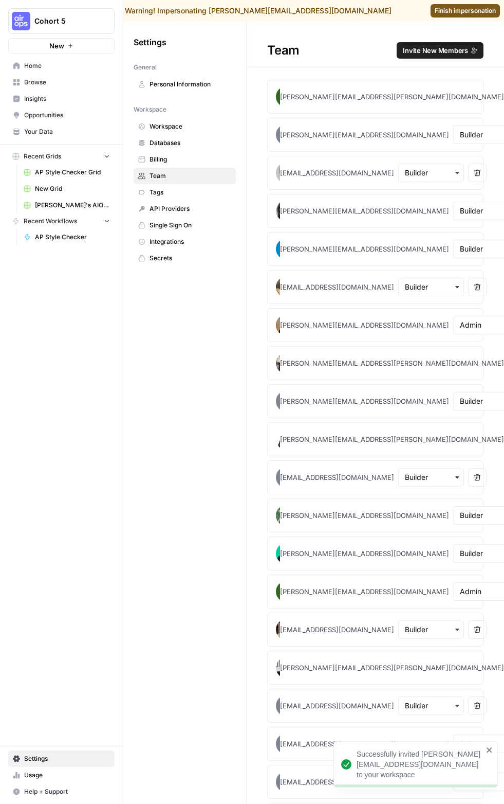
click at [436, 11] on span "Finish impersonation" at bounding box center [465, 10] width 61 height 9
